Goal: Information Seeking & Learning: Learn about a topic

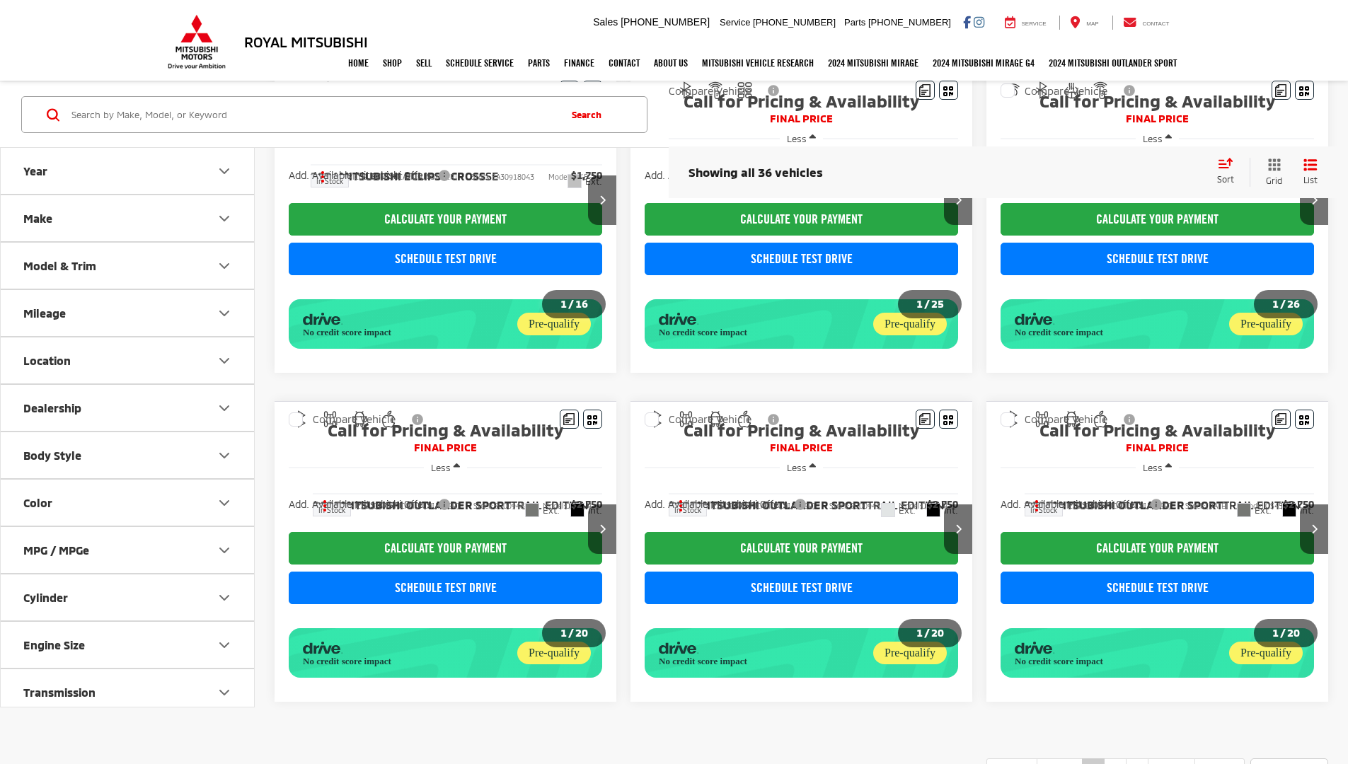
scroll to position [810, 0]
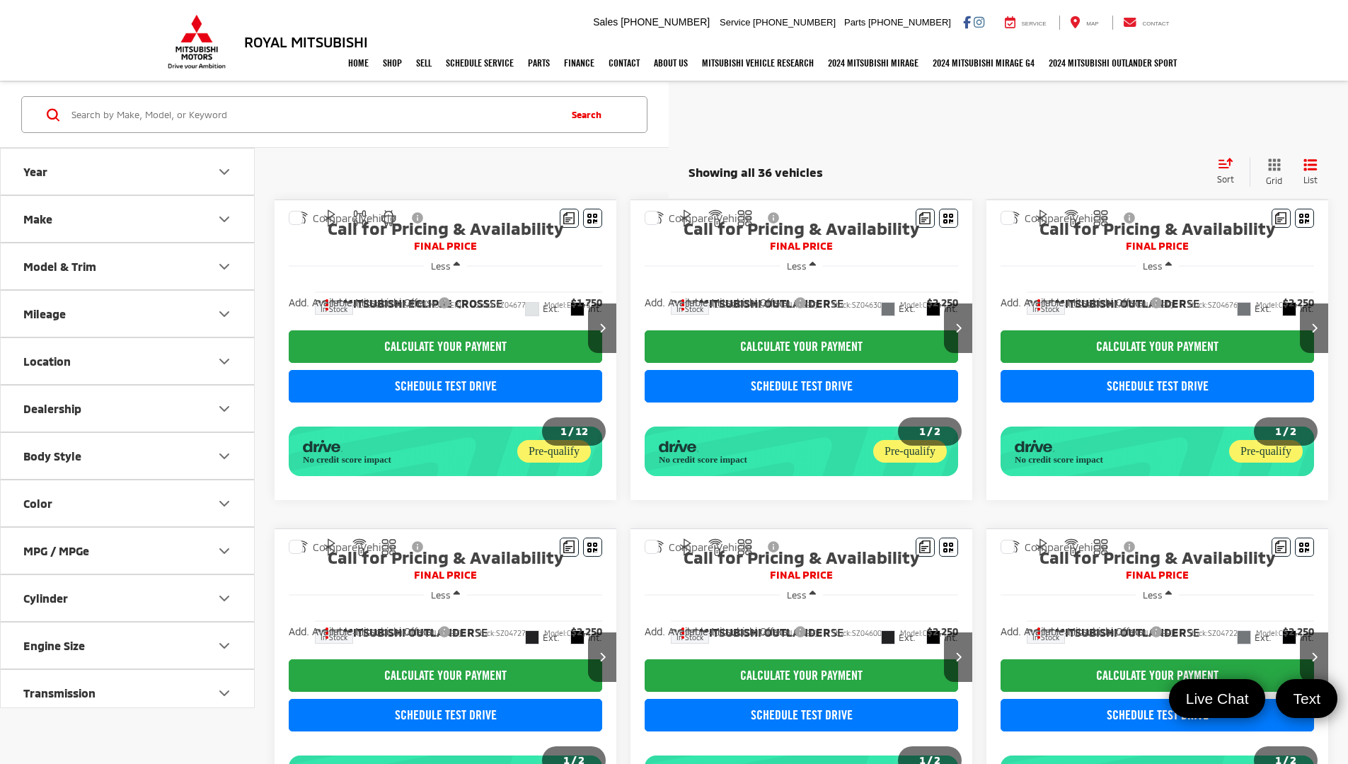
scroll to position [810, 0]
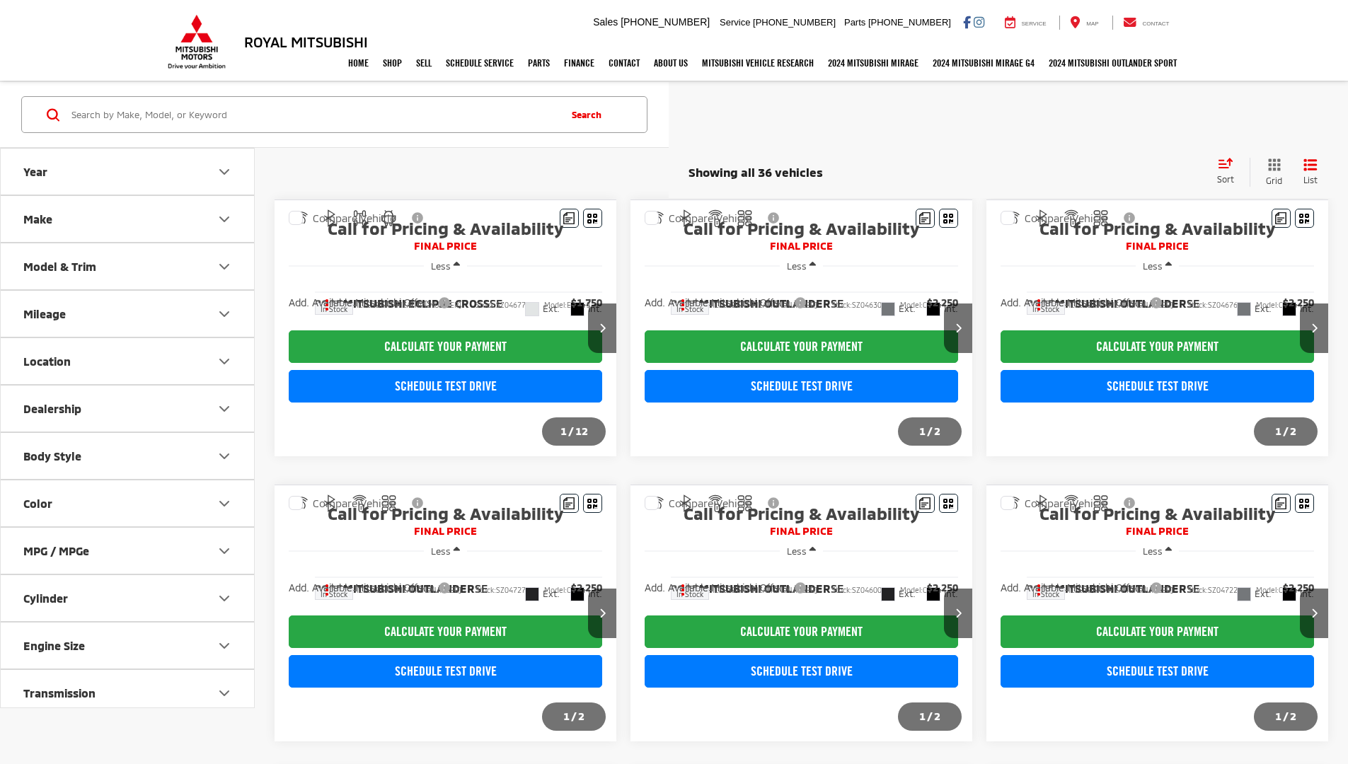
scroll to position [810, 0]
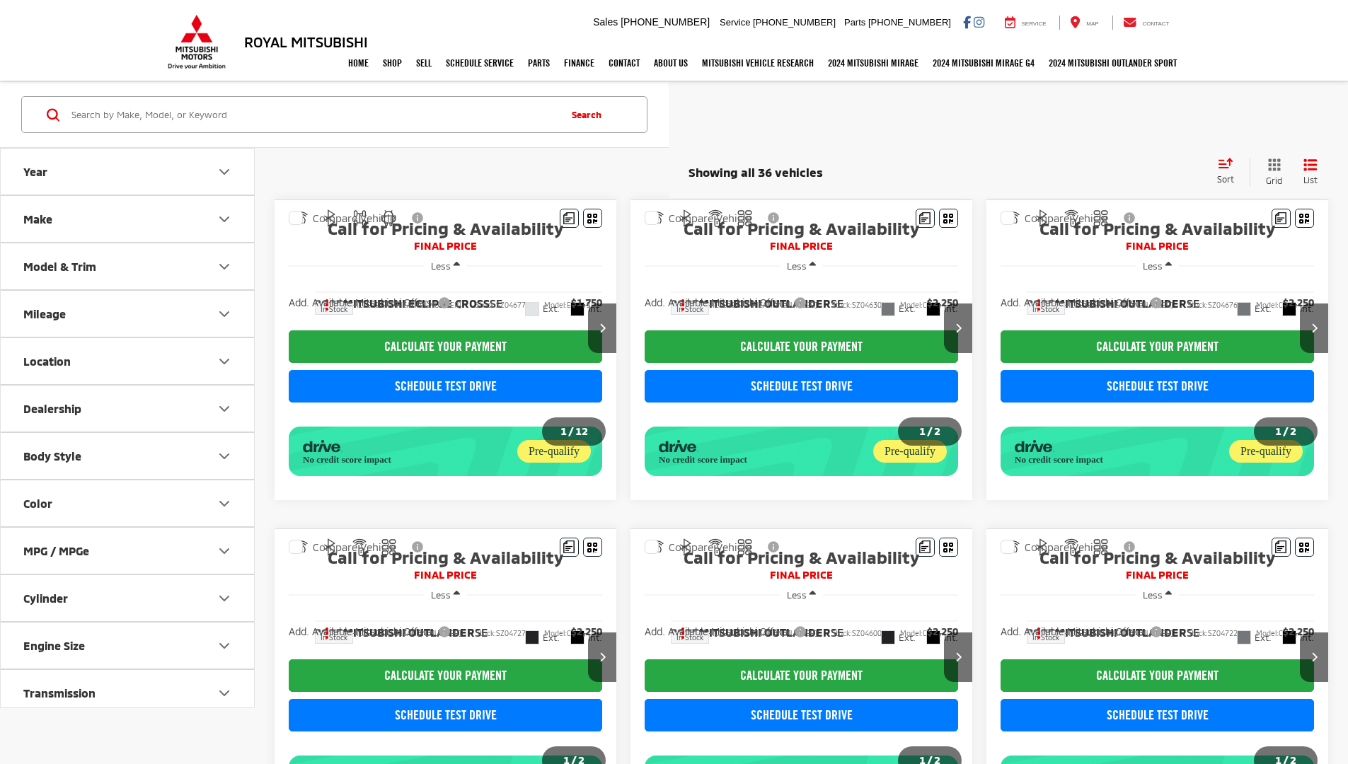
scroll to position [810, 0]
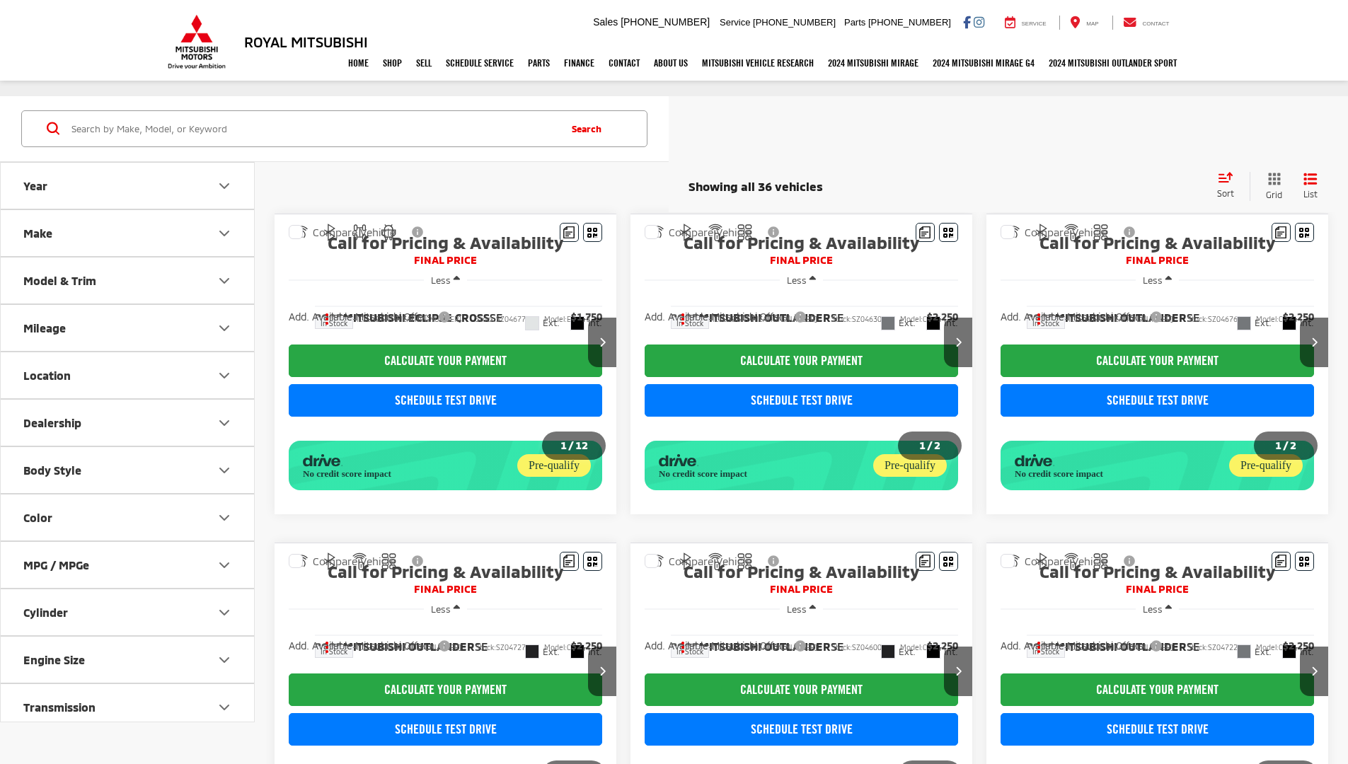
scroll to position [810, 0]
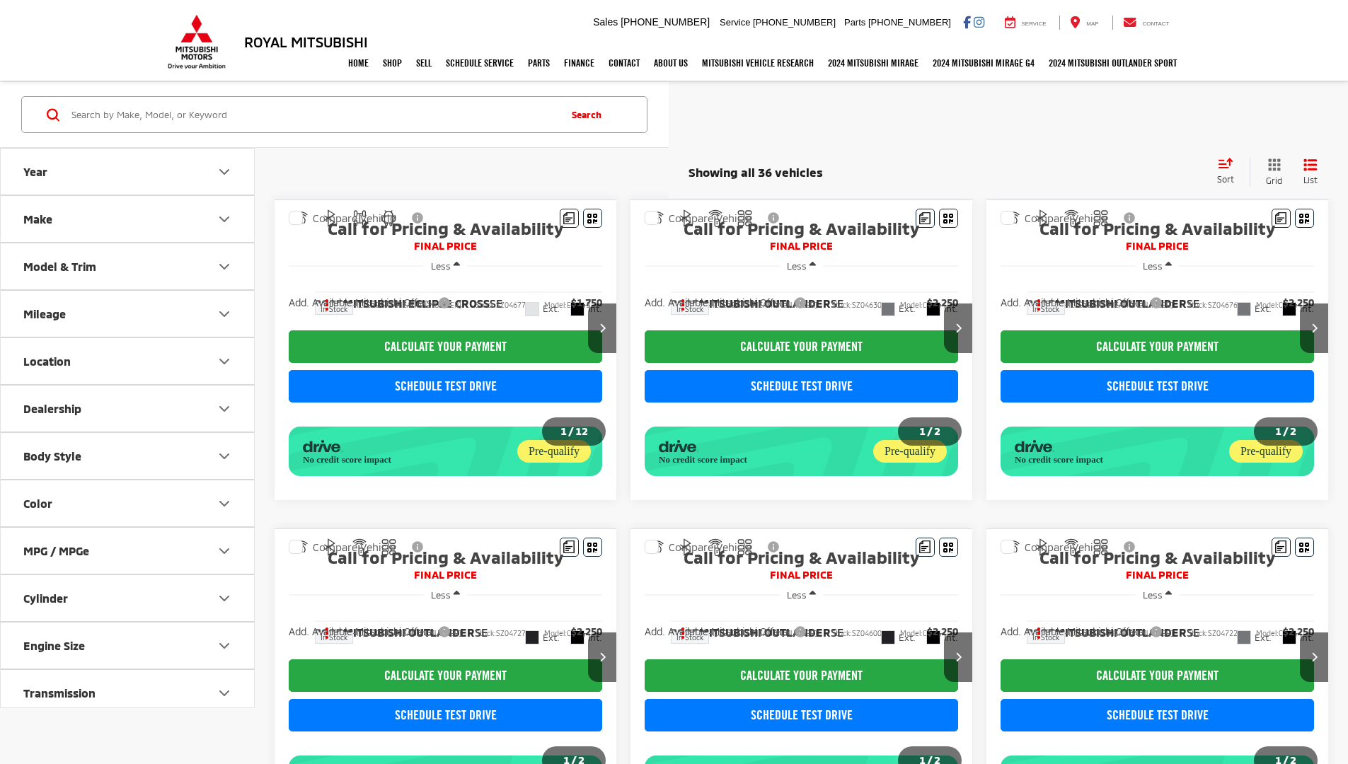
scroll to position [795, 0]
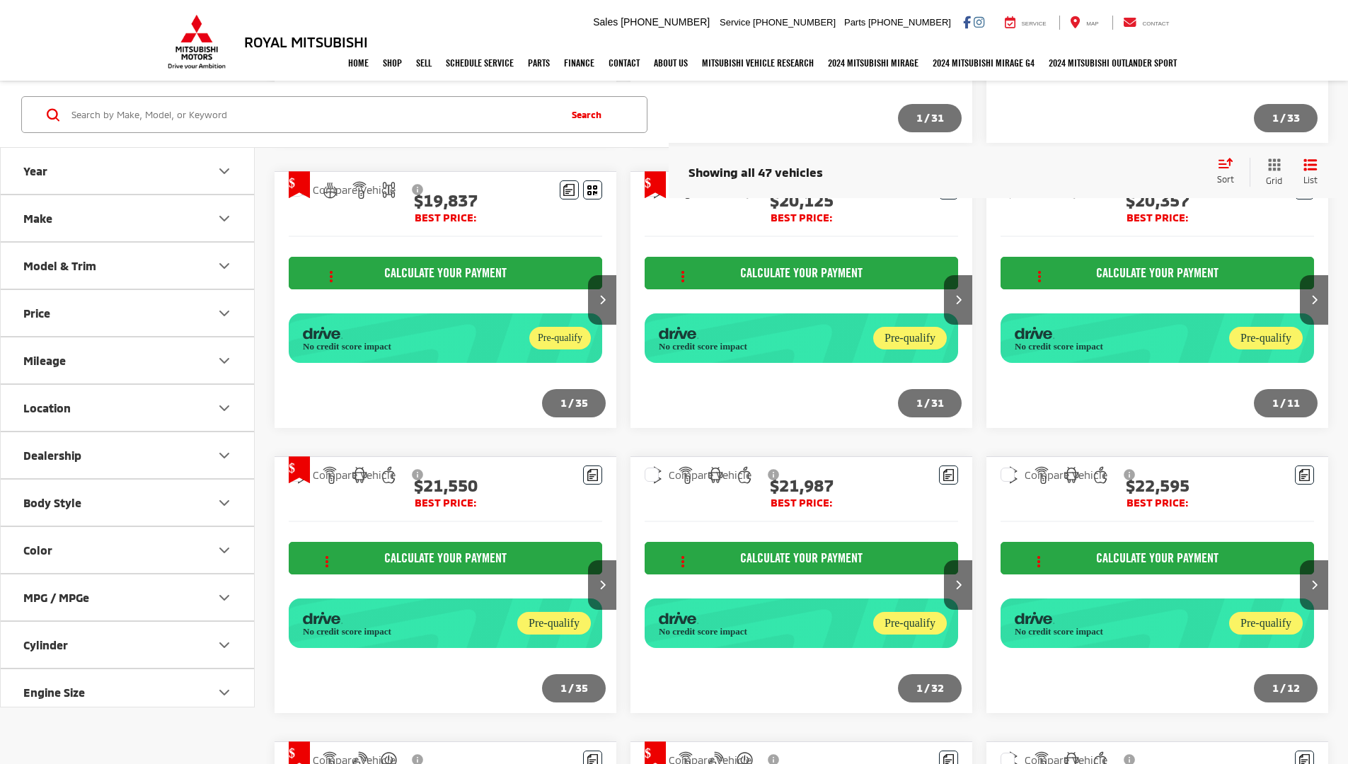
scroll to position [1661, 0]
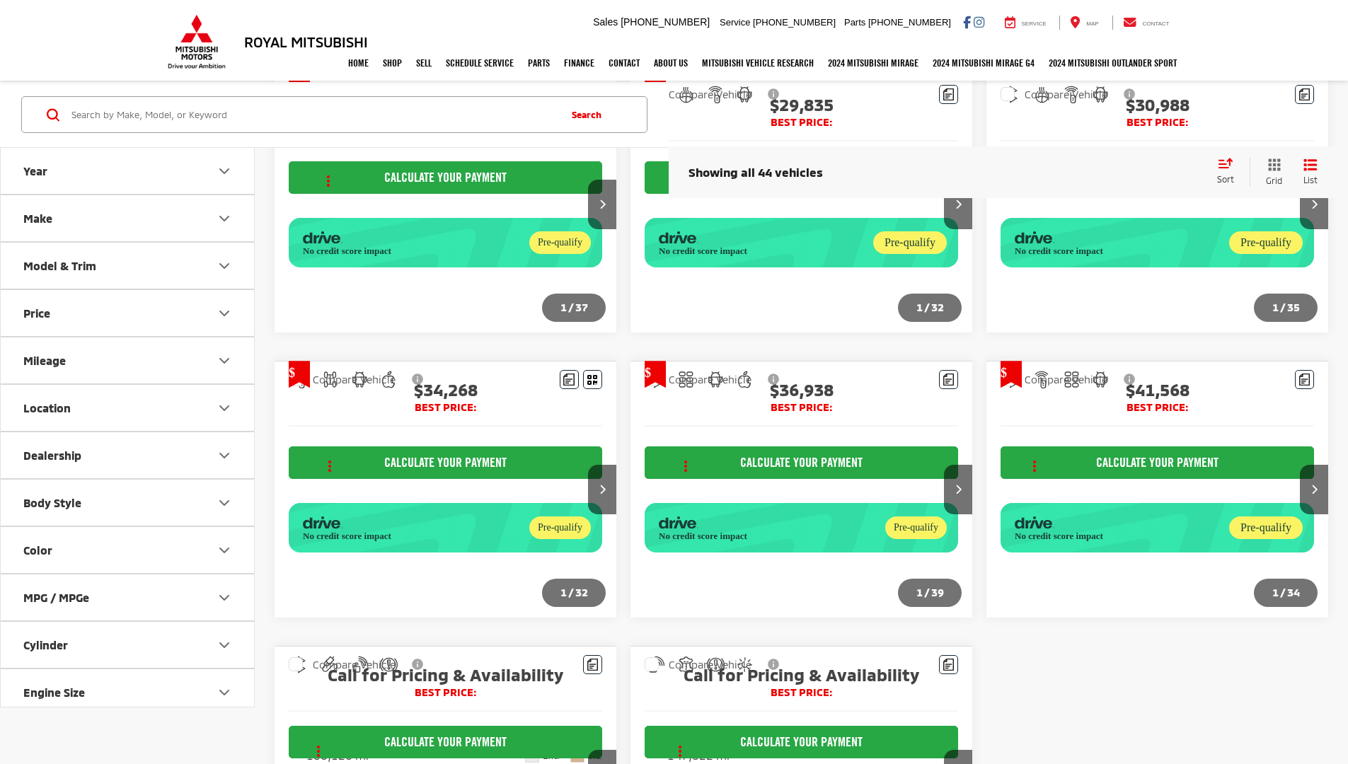
scroll to position [1344, 0]
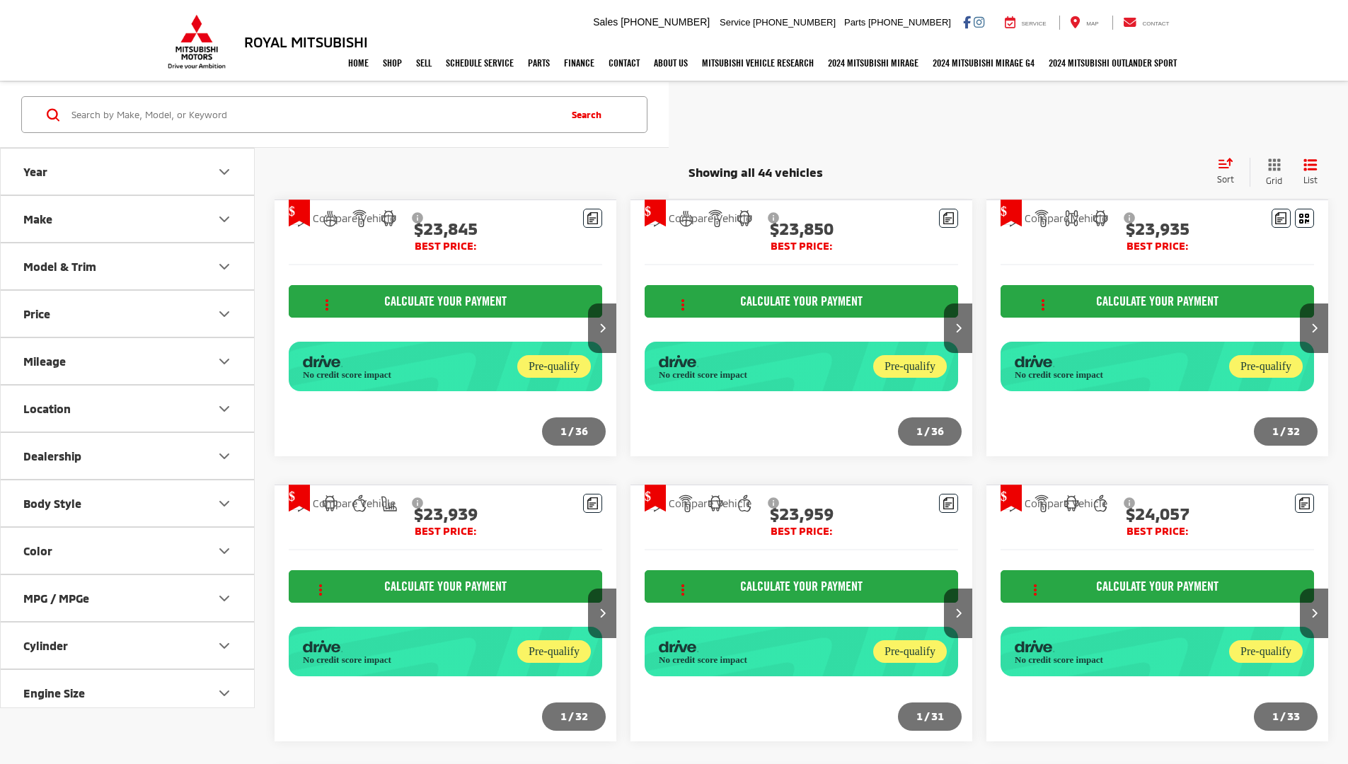
scroll to position [1344, 0]
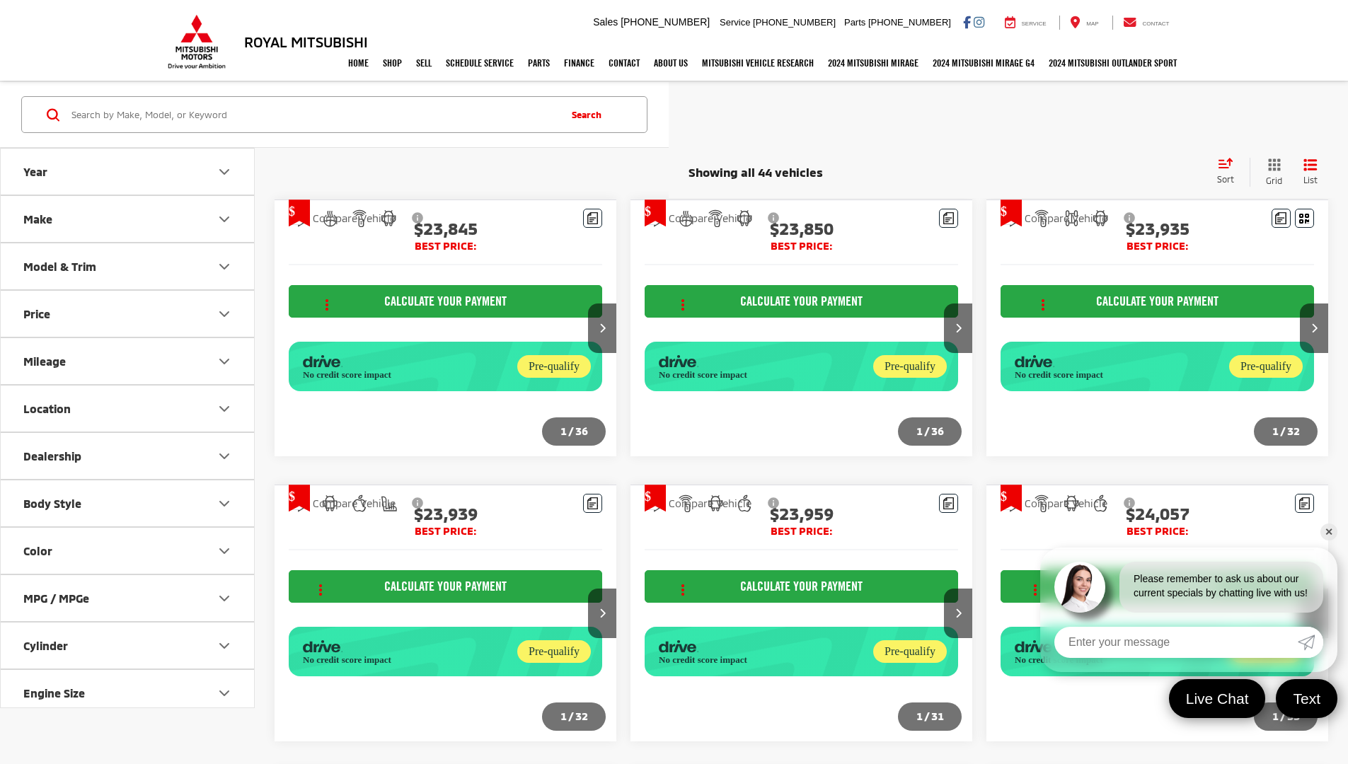
scroll to position [1344, 0]
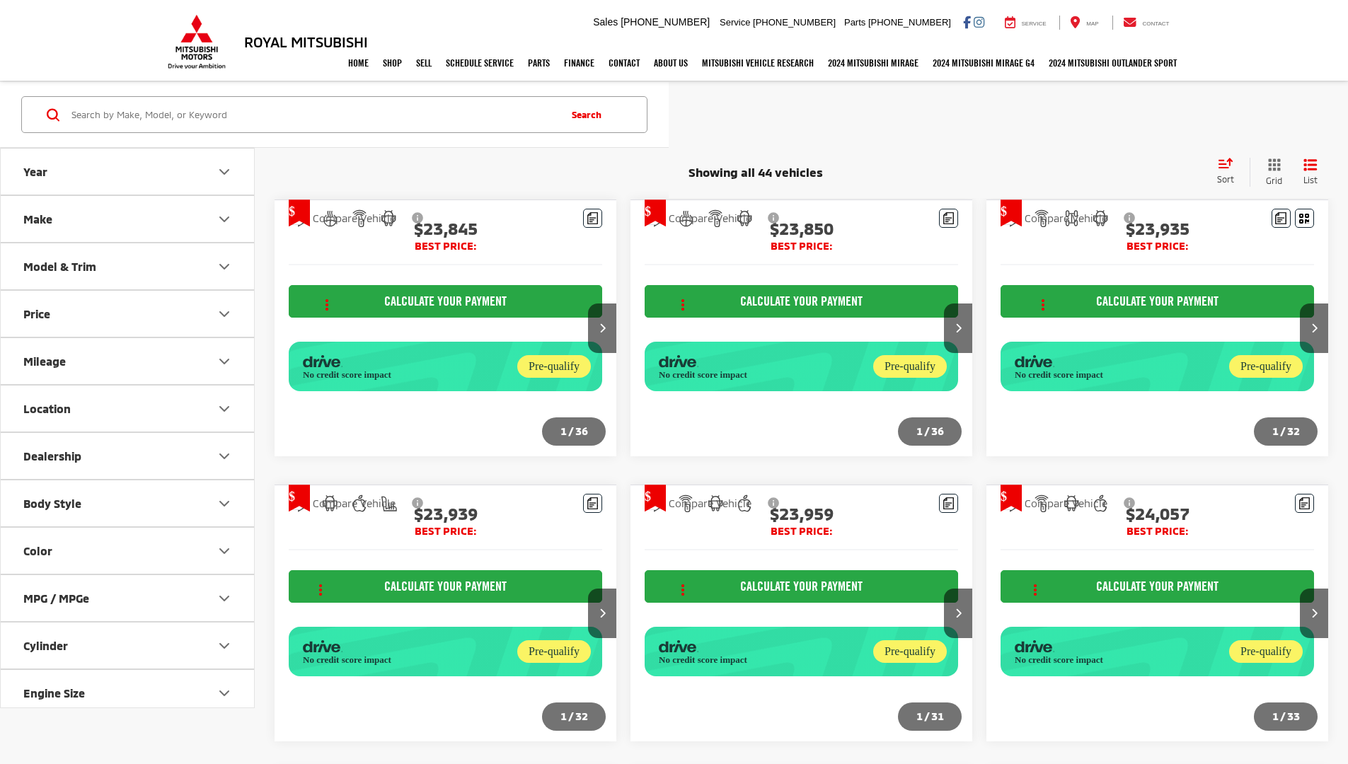
scroll to position [1344, 0]
